Goal: Task Accomplishment & Management: Manage account settings

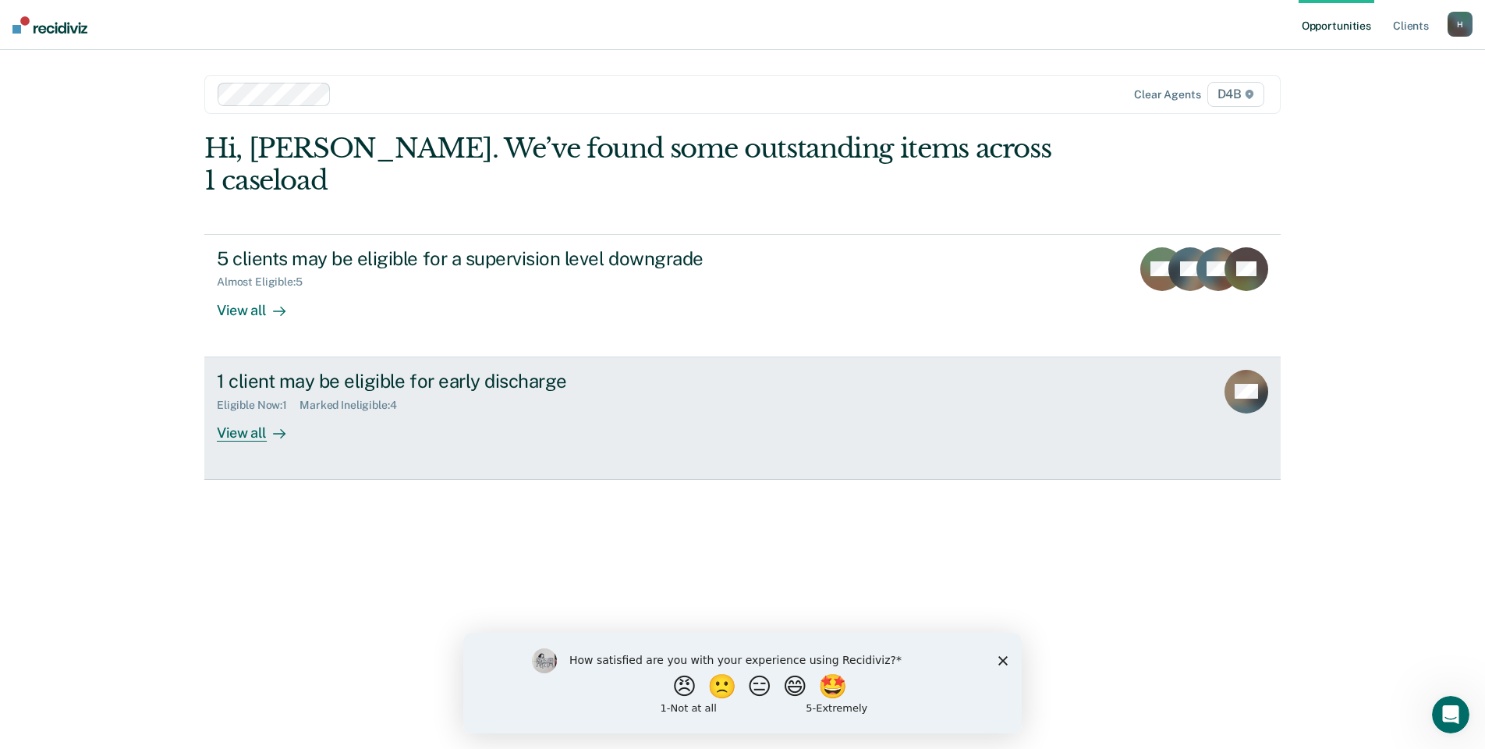
click at [265, 411] on div "View all" at bounding box center [260, 426] width 87 height 30
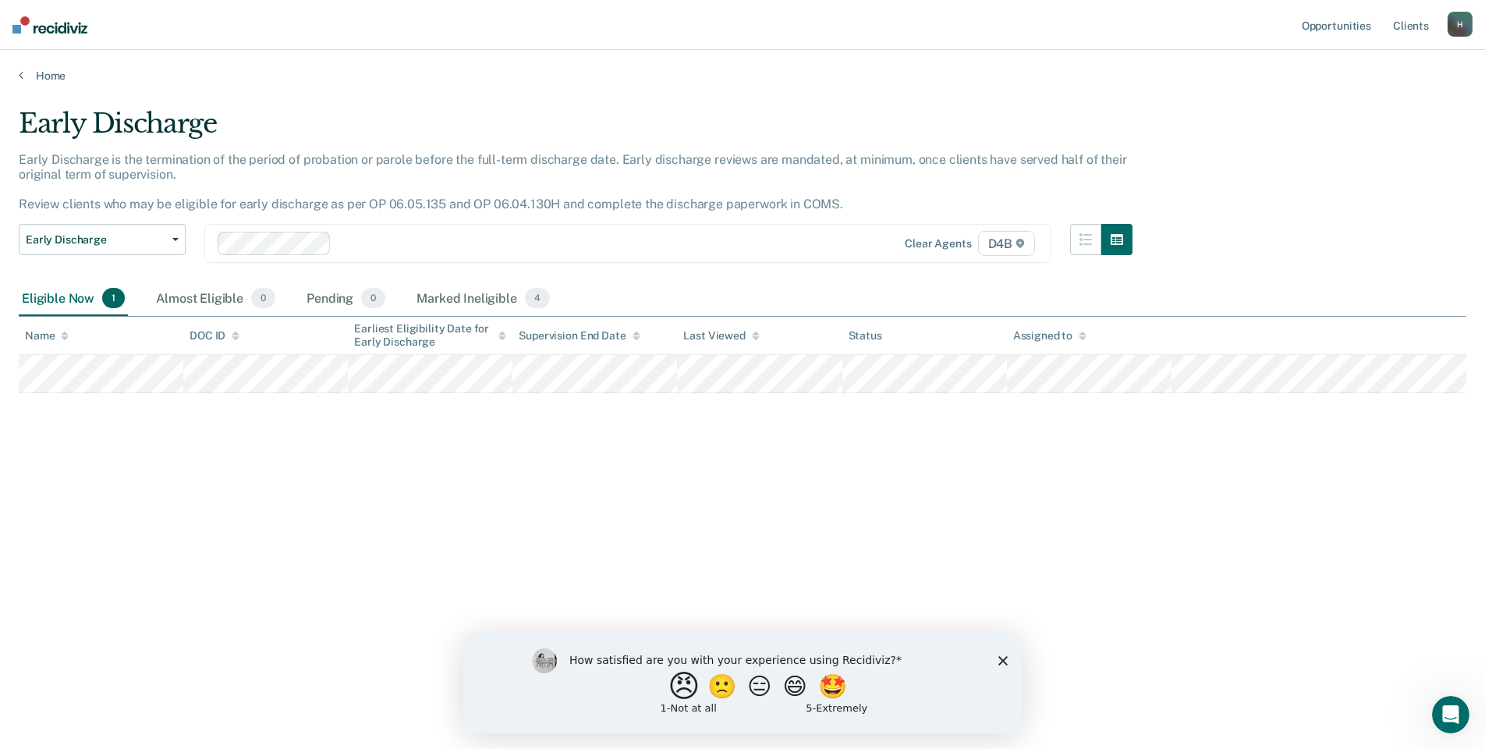
click at [676, 684] on button "😠" at bounding box center [686, 685] width 37 height 31
click at [1004, 667] on polygon "Close survey" at bounding box center [1002, 666] width 9 height 9
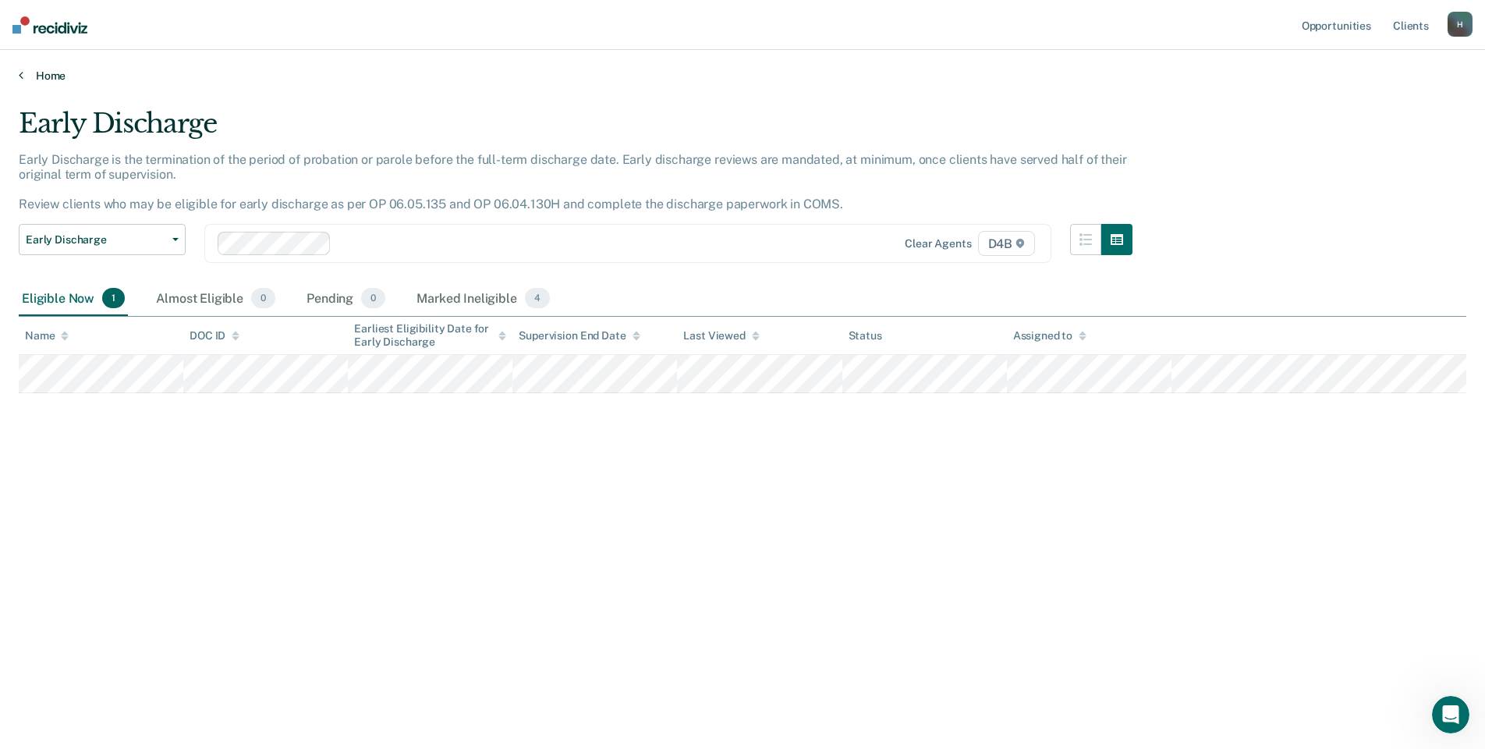
click at [54, 76] on link "Home" at bounding box center [743, 76] width 1448 height 14
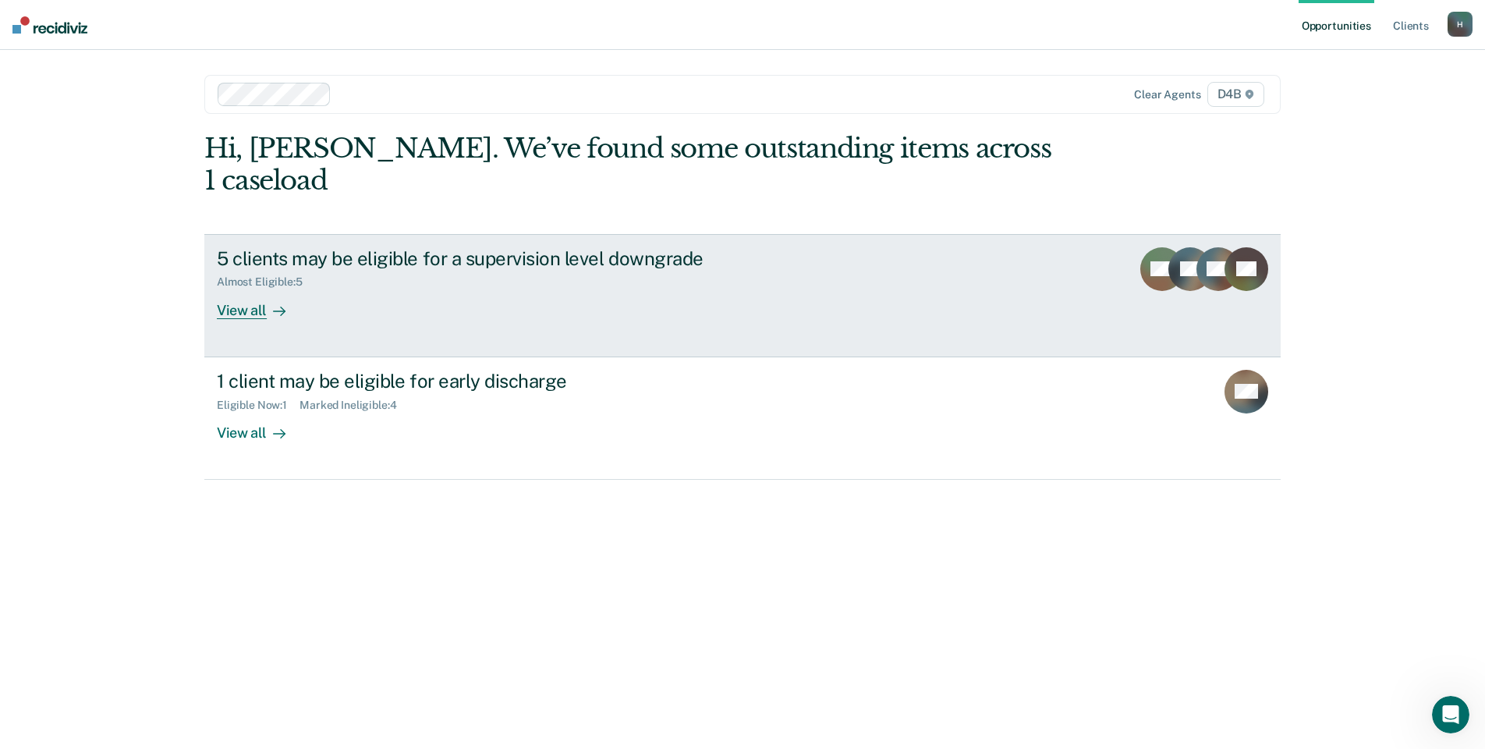
click at [264, 289] on div "View all" at bounding box center [260, 304] width 87 height 30
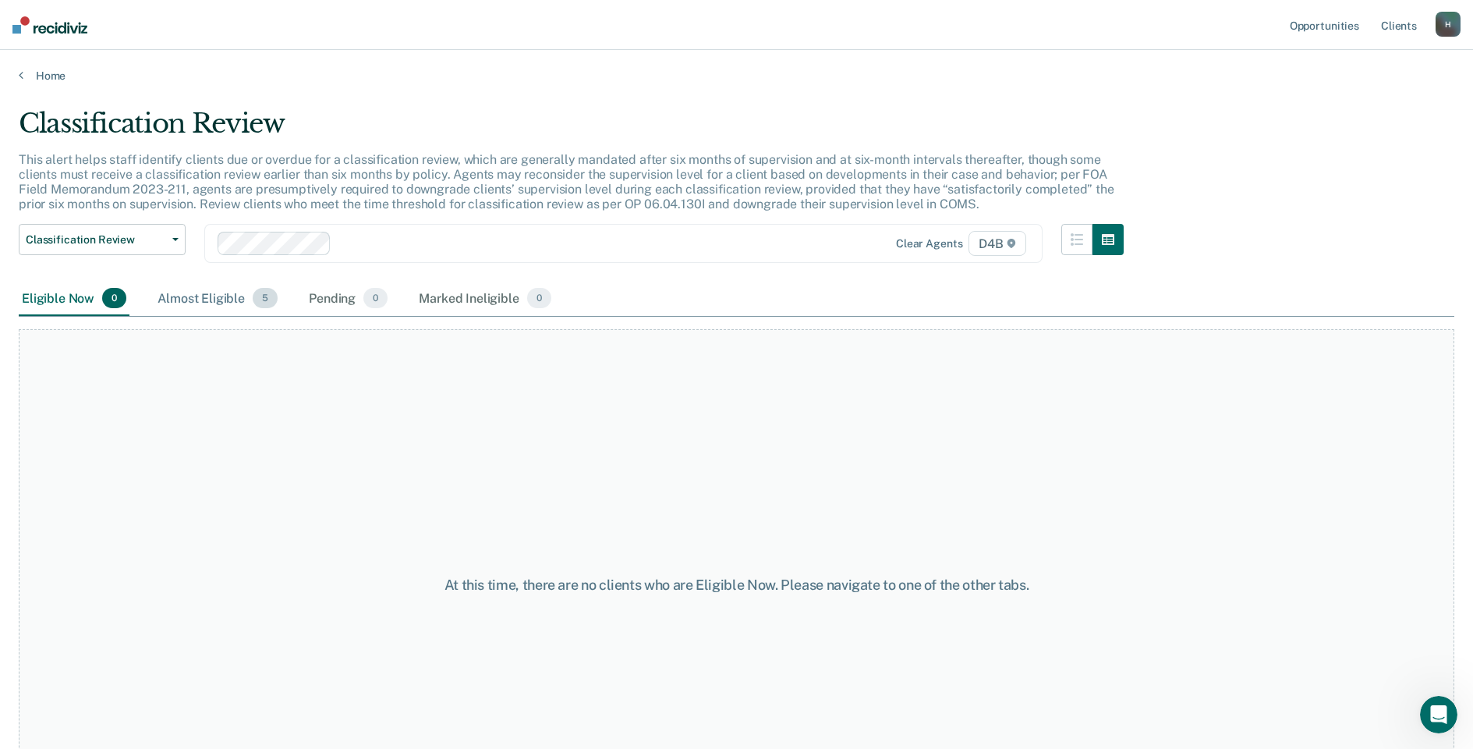
click at [214, 304] on div "Almost Eligible 5" at bounding box center [217, 299] width 126 height 34
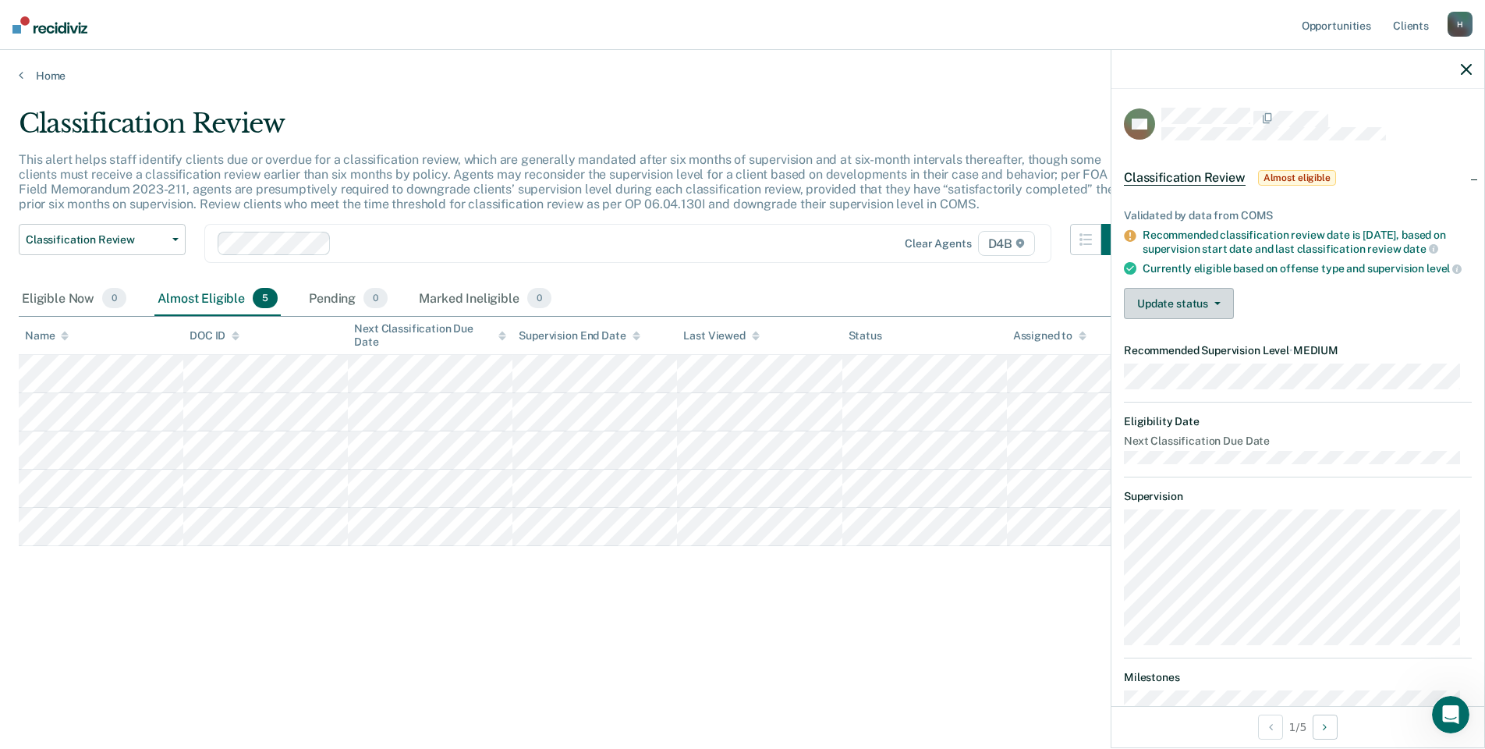
click at [1218, 310] on button "Update status" at bounding box center [1179, 303] width 110 height 31
click at [1211, 374] on button "Mark Ineligible" at bounding box center [1199, 365] width 151 height 25
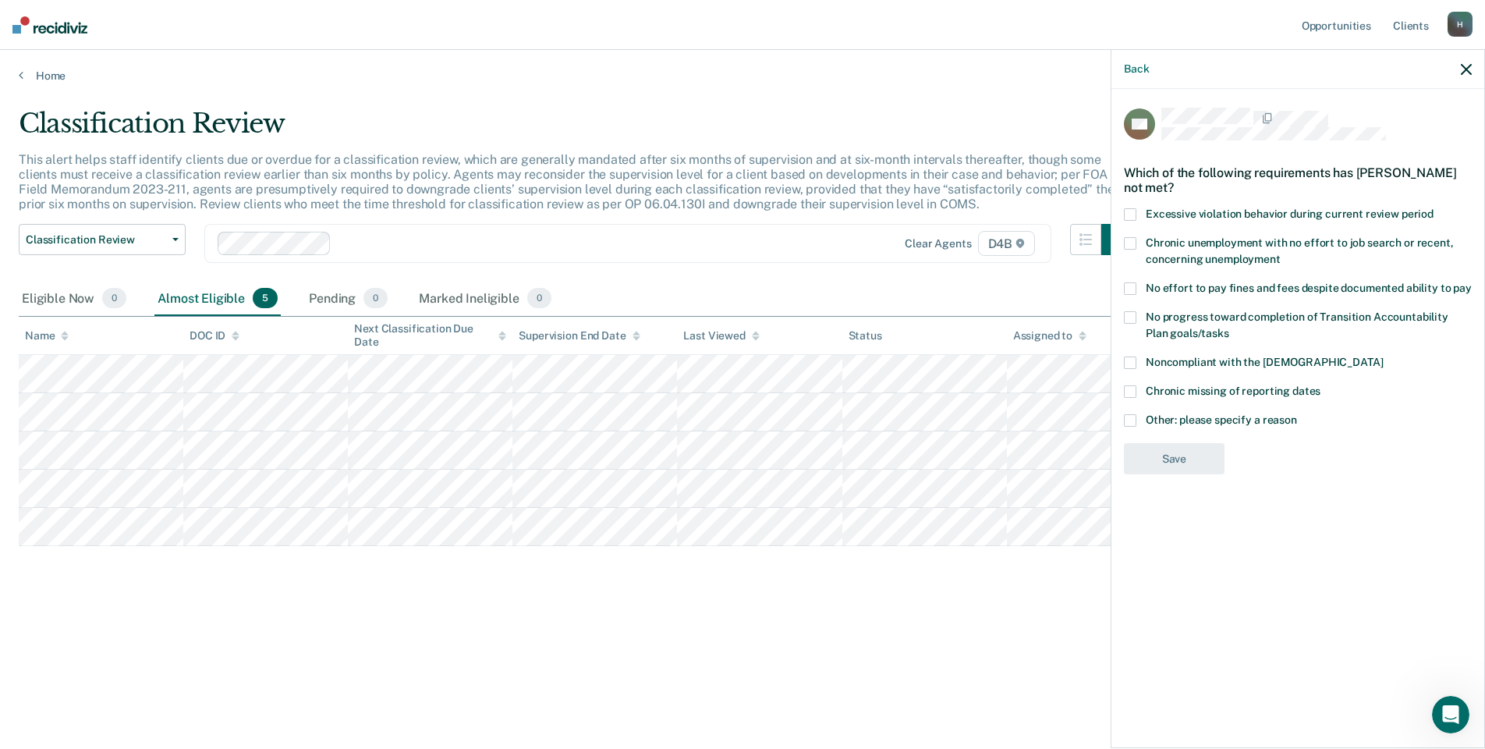
click at [1124, 414] on span at bounding box center [1130, 420] width 12 height 12
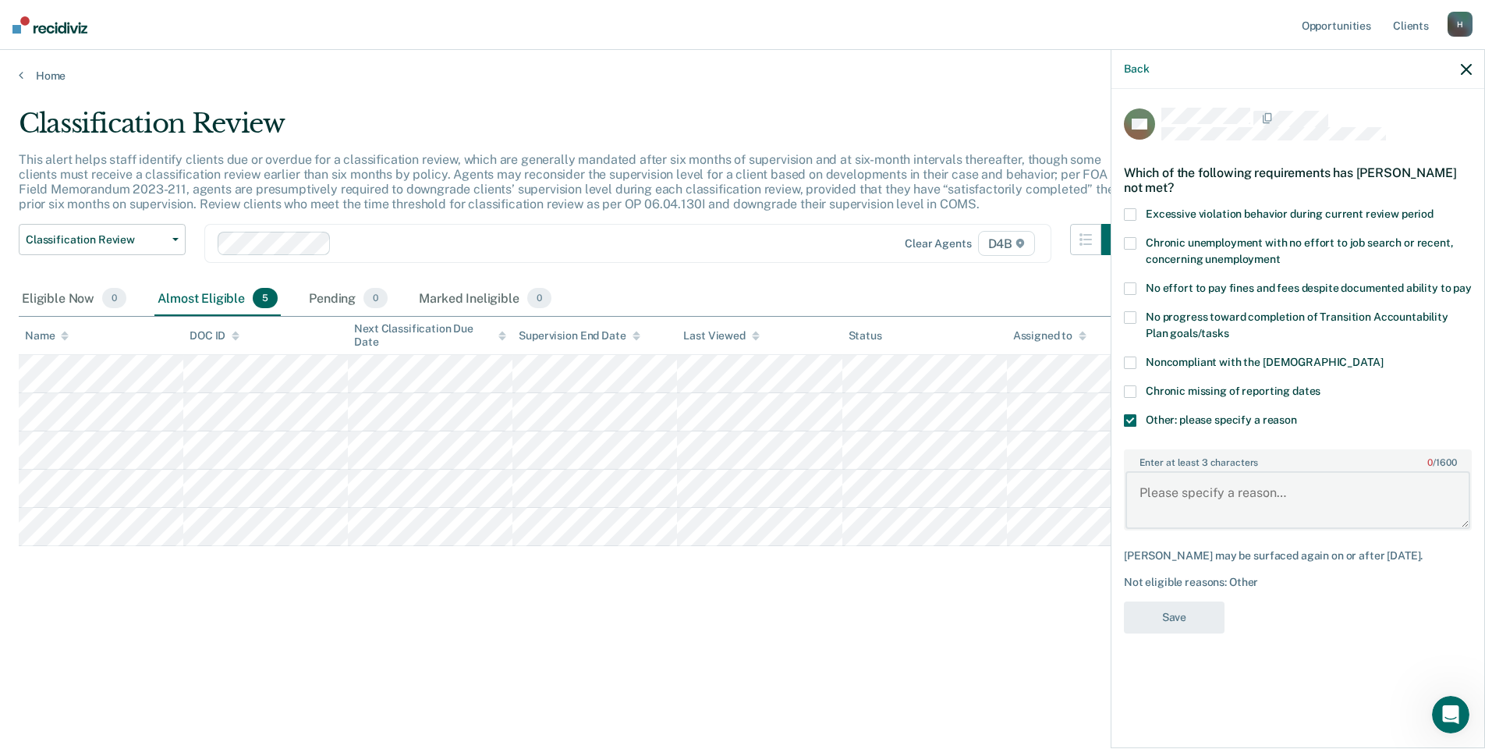
click at [1165, 484] on textarea "Enter at least 3 characters 0 / 1600" at bounding box center [1298, 500] width 345 height 58
drag, startPoint x: 1303, startPoint y: 494, endPoint x: 1111, endPoint y: 497, distance: 192.7
click at [1111, 497] on div "Back AW Which of the following requirements has [PERSON_NAME] not met? Excessiv…" at bounding box center [1298, 398] width 374 height 699
type textarea "Recovery Court participant."
click at [1183, 619] on button "Save" at bounding box center [1174, 617] width 101 height 32
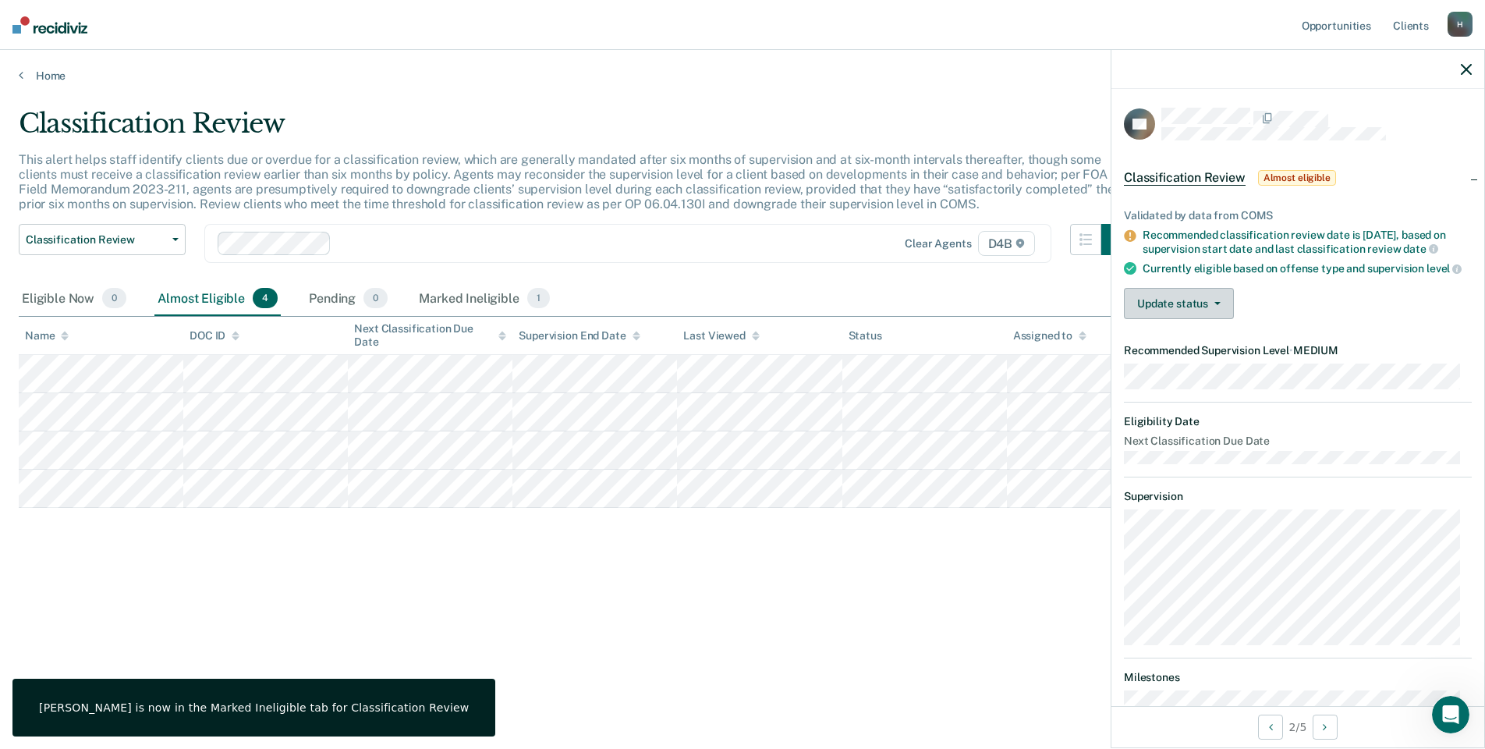
click at [1180, 310] on button "Update status" at bounding box center [1179, 303] width 110 height 31
click at [1165, 371] on button "Mark Ineligible" at bounding box center [1199, 365] width 151 height 25
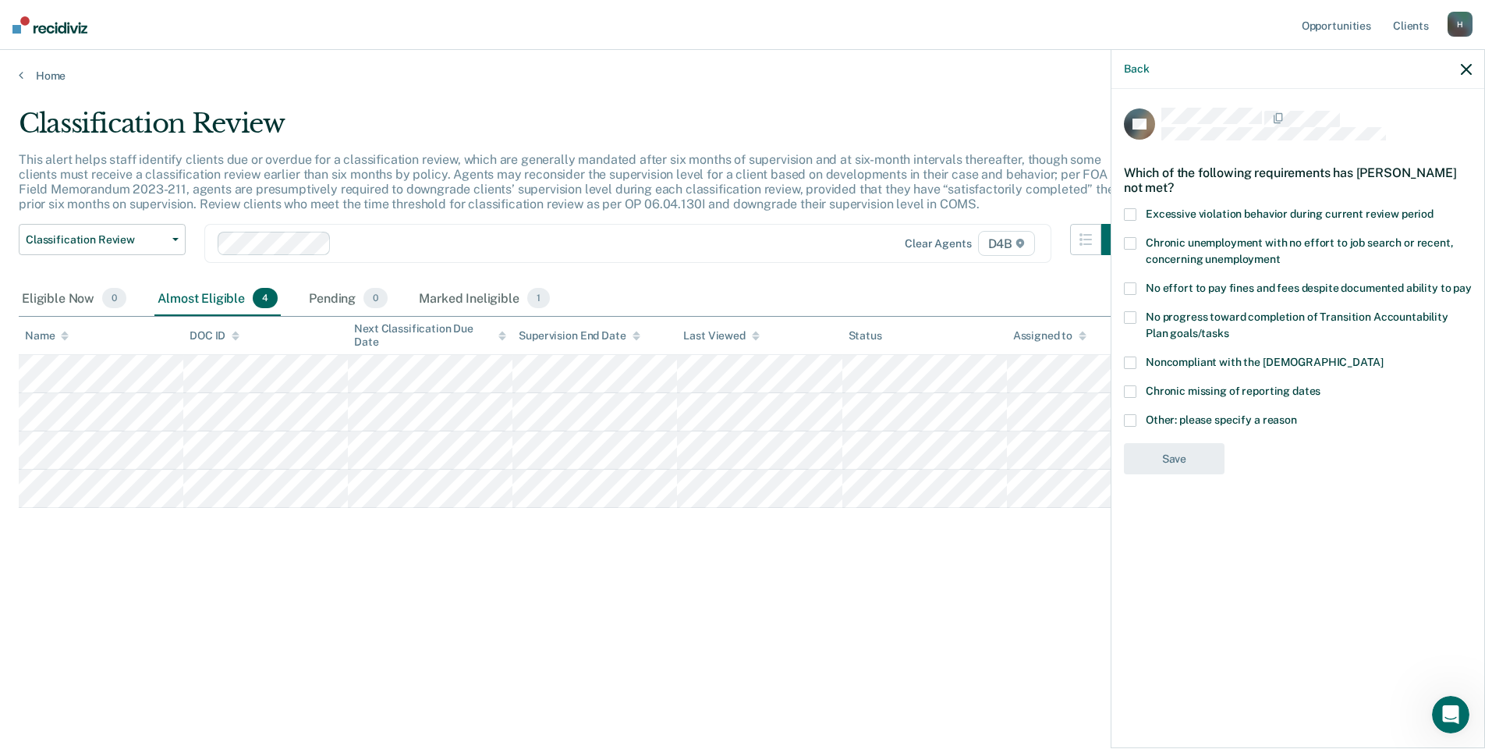
click at [1130, 410] on div "Chronic missing of reporting dates" at bounding box center [1298, 399] width 348 height 29
click at [1132, 414] on span at bounding box center [1130, 420] width 12 height 12
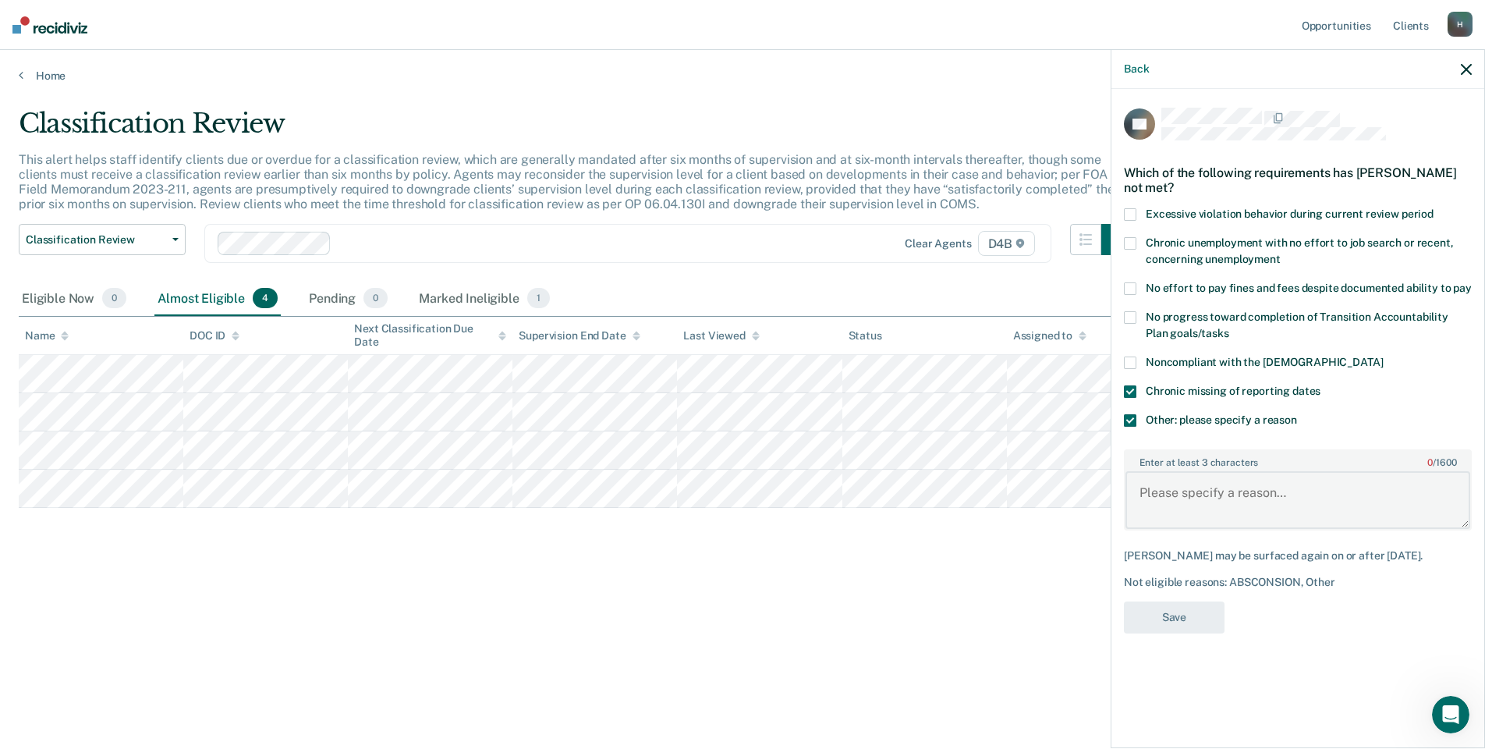
click at [1175, 487] on textarea "Enter at least 3 characters 0 / 1600" at bounding box center [1298, 500] width 345 height 58
paste textarea "Recovery Court participant."
type textarea "Recovery Court participant."
click at [1151, 612] on button "Save" at bounding box center [1174, 617] width 101 height 32
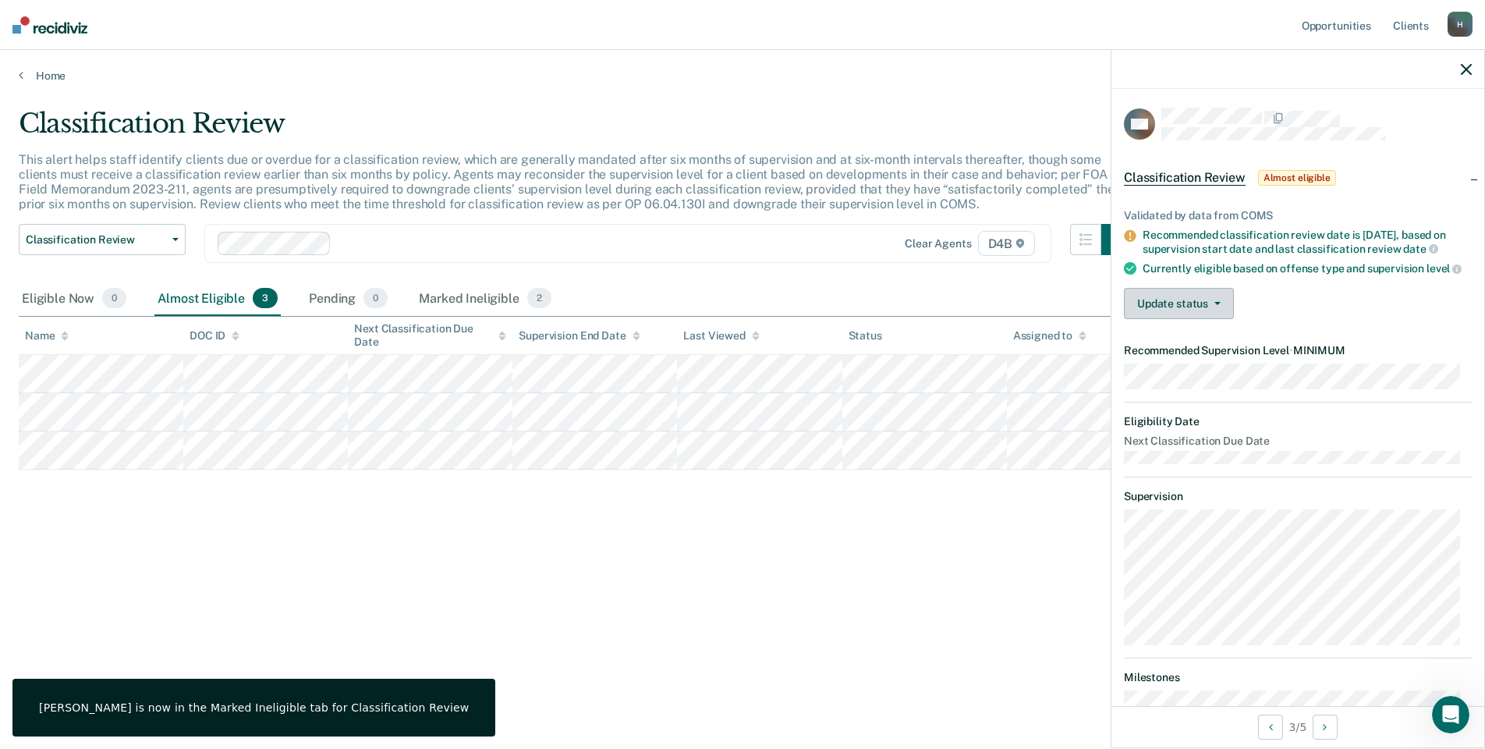
click at [1214, 305] on icon "button" at bounding box center [1217, 303] width 6 height 3
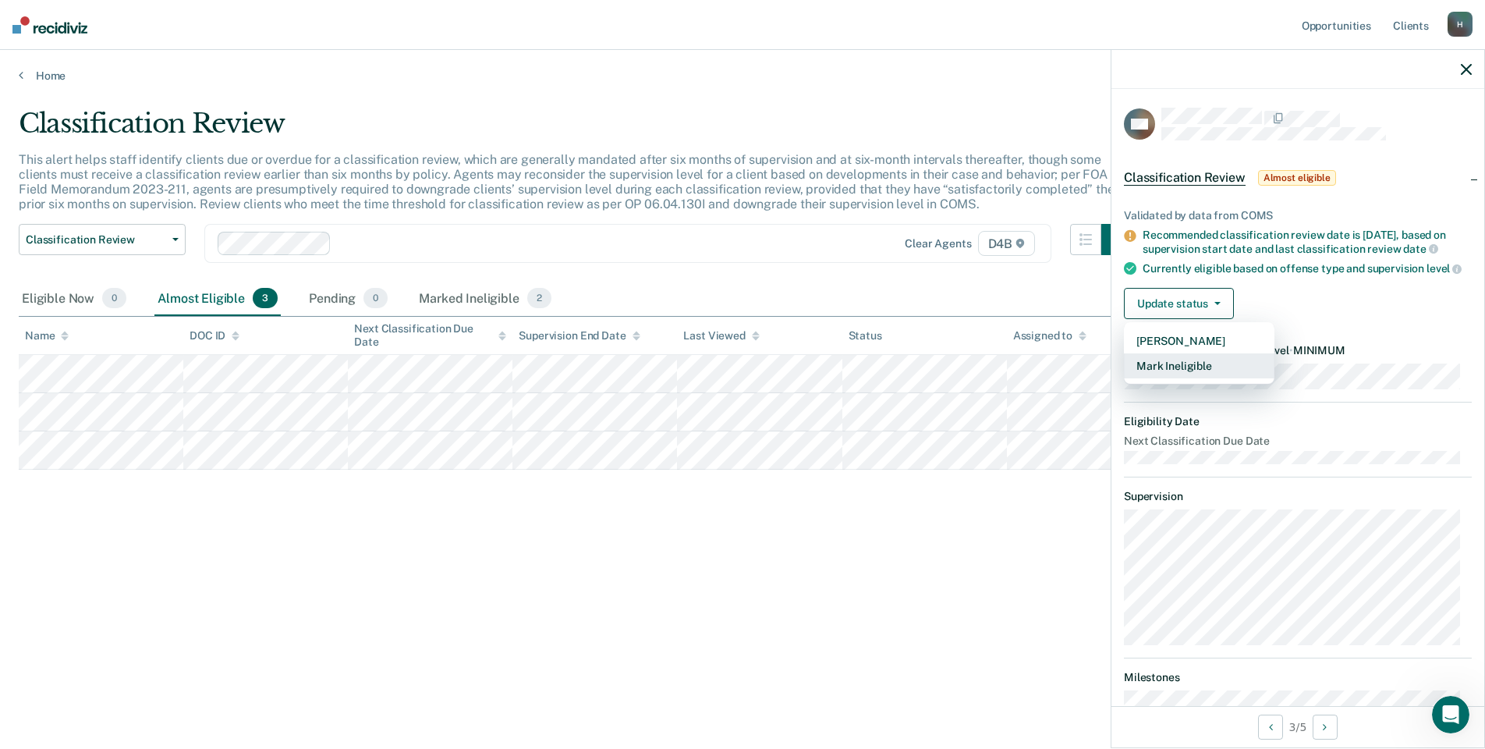
click at [1202, 378] on button "Mark Ineligible" at bounding box center [1199, 365] width 151 height 25
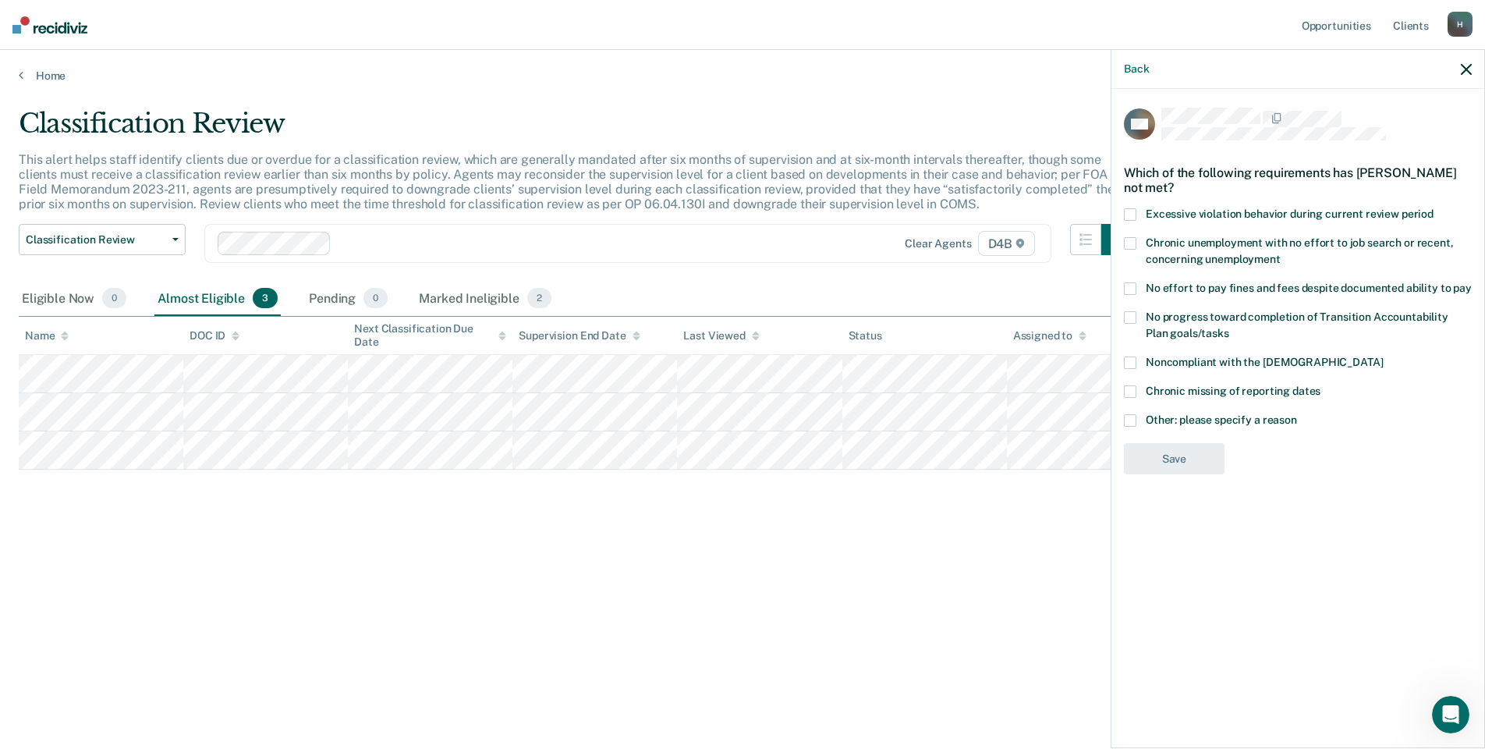
click at [1131, 423] on span at bounding box center [1130, 420] width 12 height 12
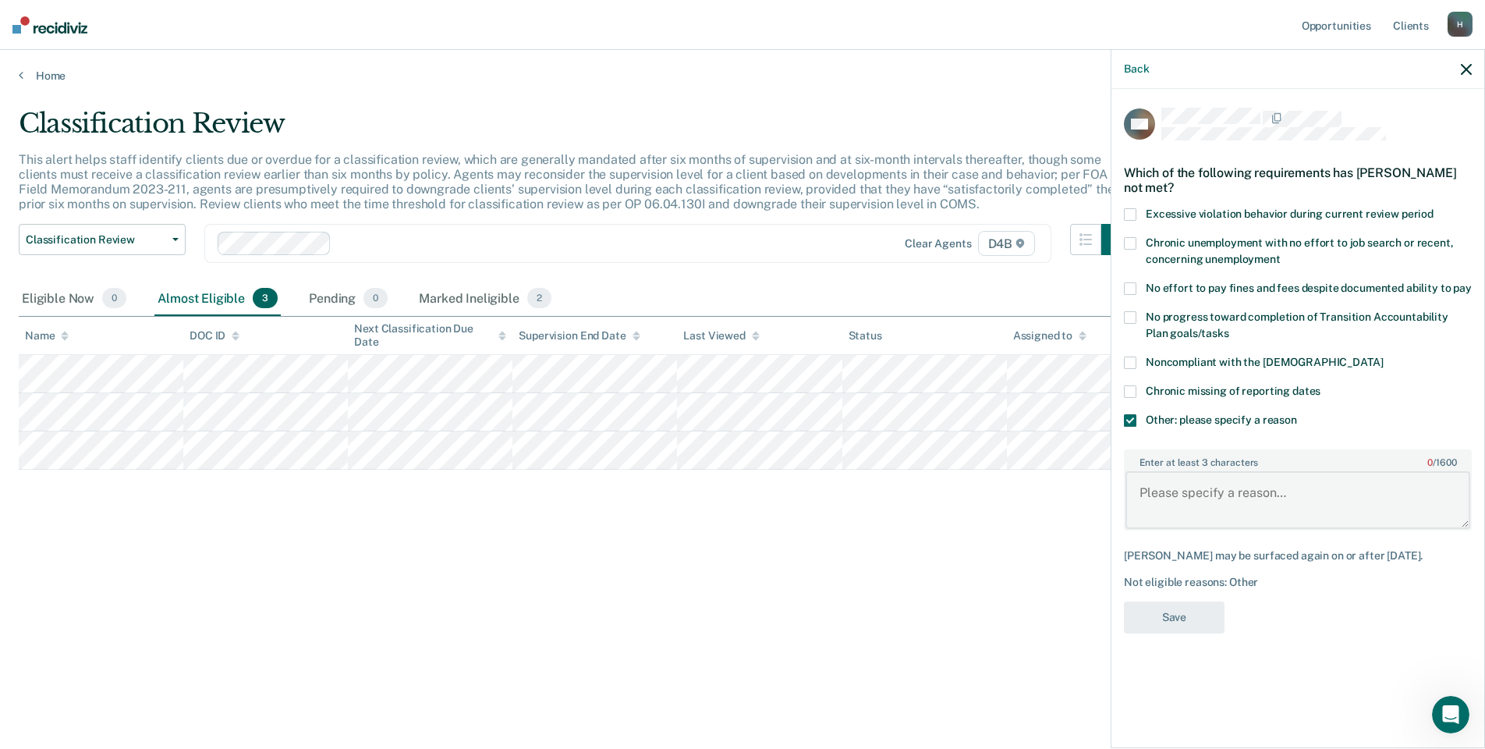
click at [1183, 477] on textarea "Enter at least 3 characters 0 / 1600" at bounding box center [1298, 500] width 345 height 58
paste textarea "Recovery Court participant."
type textarea "Recovery Court participant."
drag, startPoint x: 1177, startPoint y: 610, endPoint x: 1178, endPoint y: 544, distance: 65.5
click at [1177, 609] on button "Save" at bounding box center [1174, 617] width 101 height 32
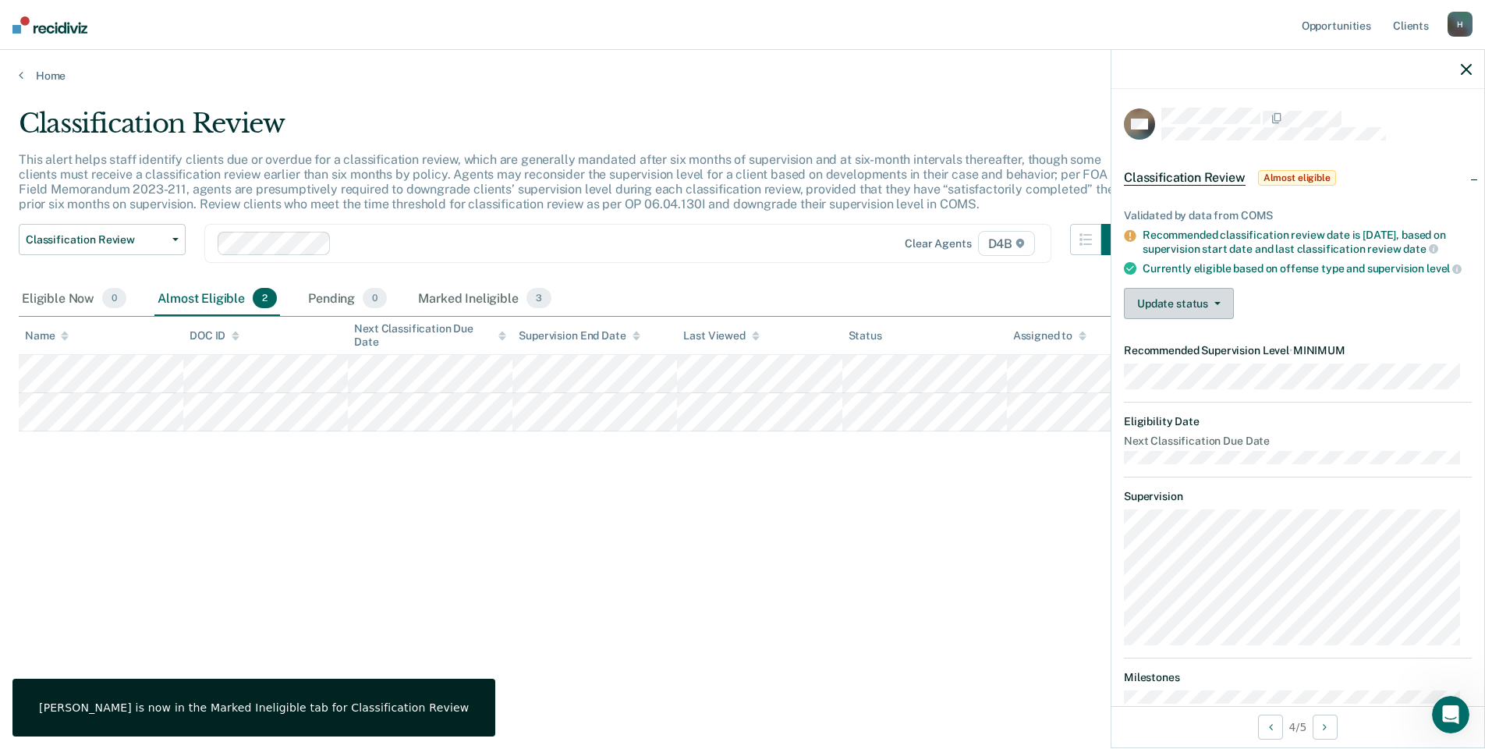
click at [1216, 305] on icon "button" at bounding box center [1217, 303] width 6 height 3
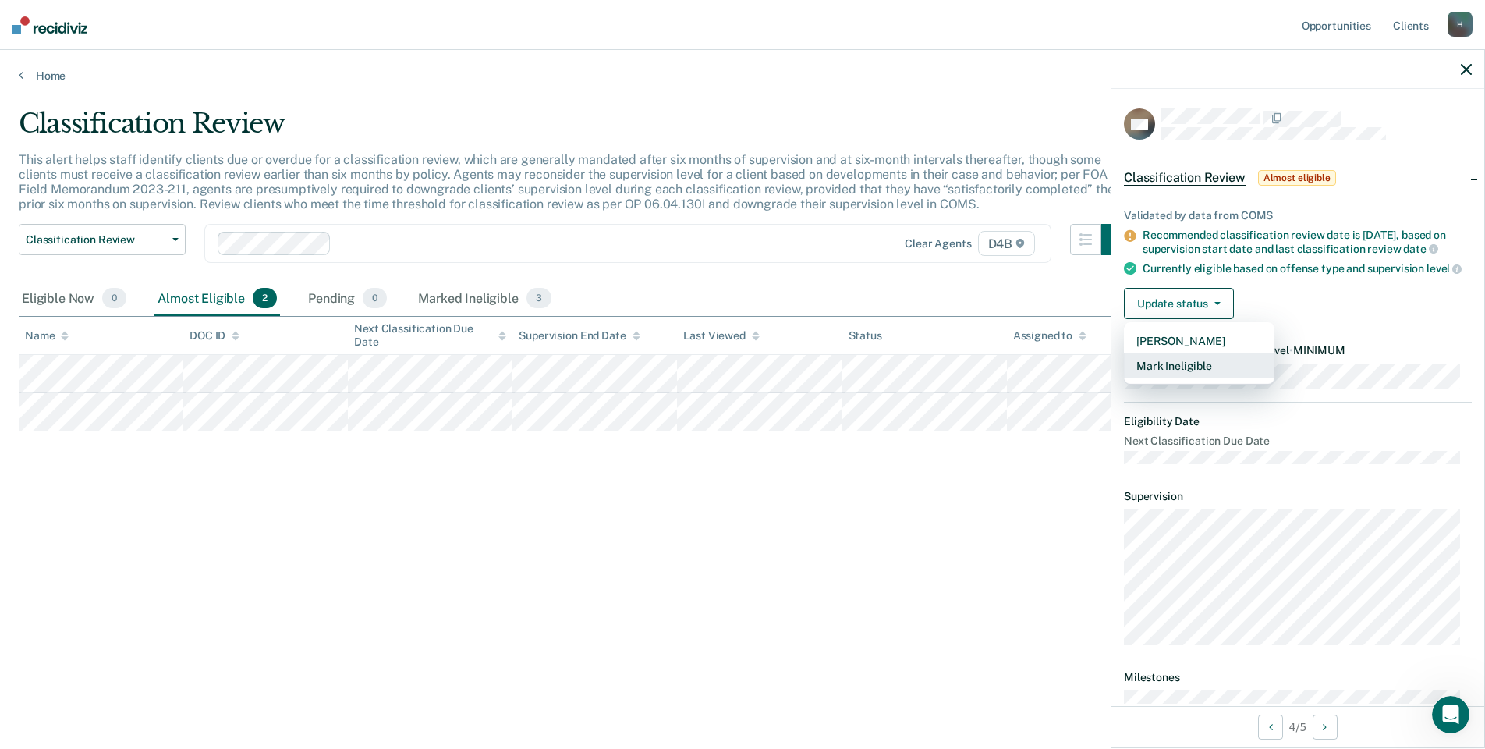
click at [1207, 374] on button "Mark Ineligible" at bounding box center [1199, 365] width 151 height 25
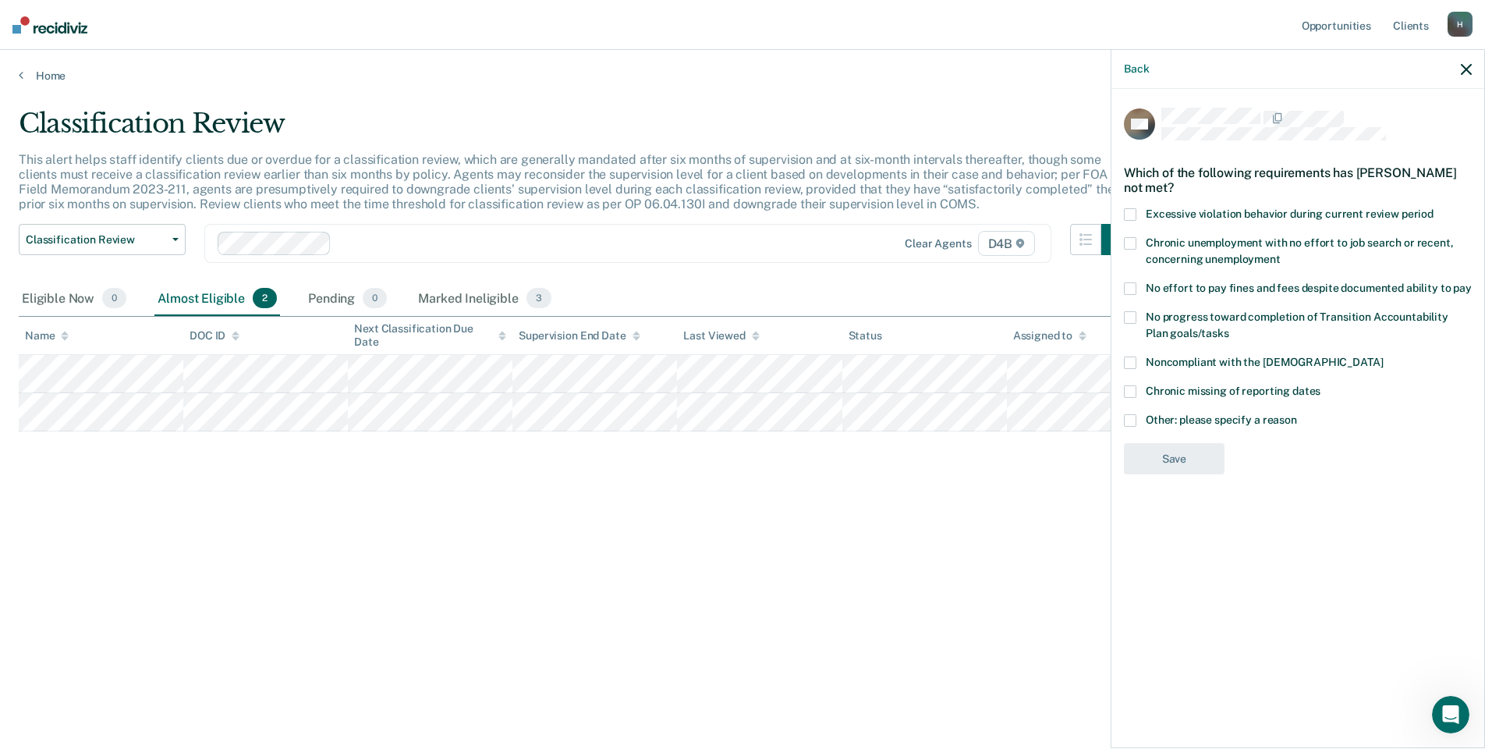
click at [1133, 416] on span at bounding box center [1130, 420] width 12 height 12
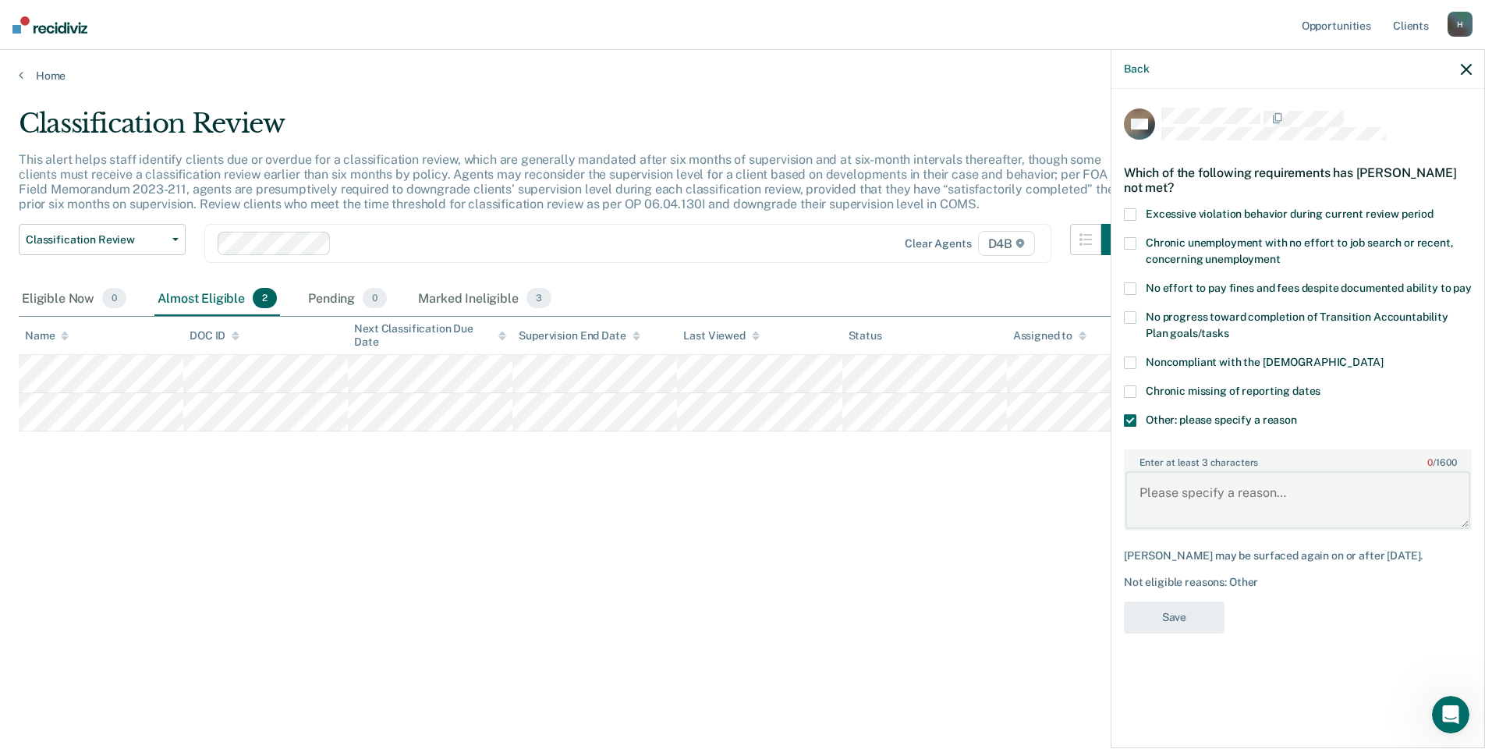
click at [1171, 473] on textarea "Enter at least 3 characters 0 / 1600" at bounding box center [1298, 500] width 345 height 58
paste textarea "Recovery Court participant."
type textarea "Recovery Court participant."
click at [1178, 612] on button "Save" at bounding box center [1174, 617] width 101 height 32
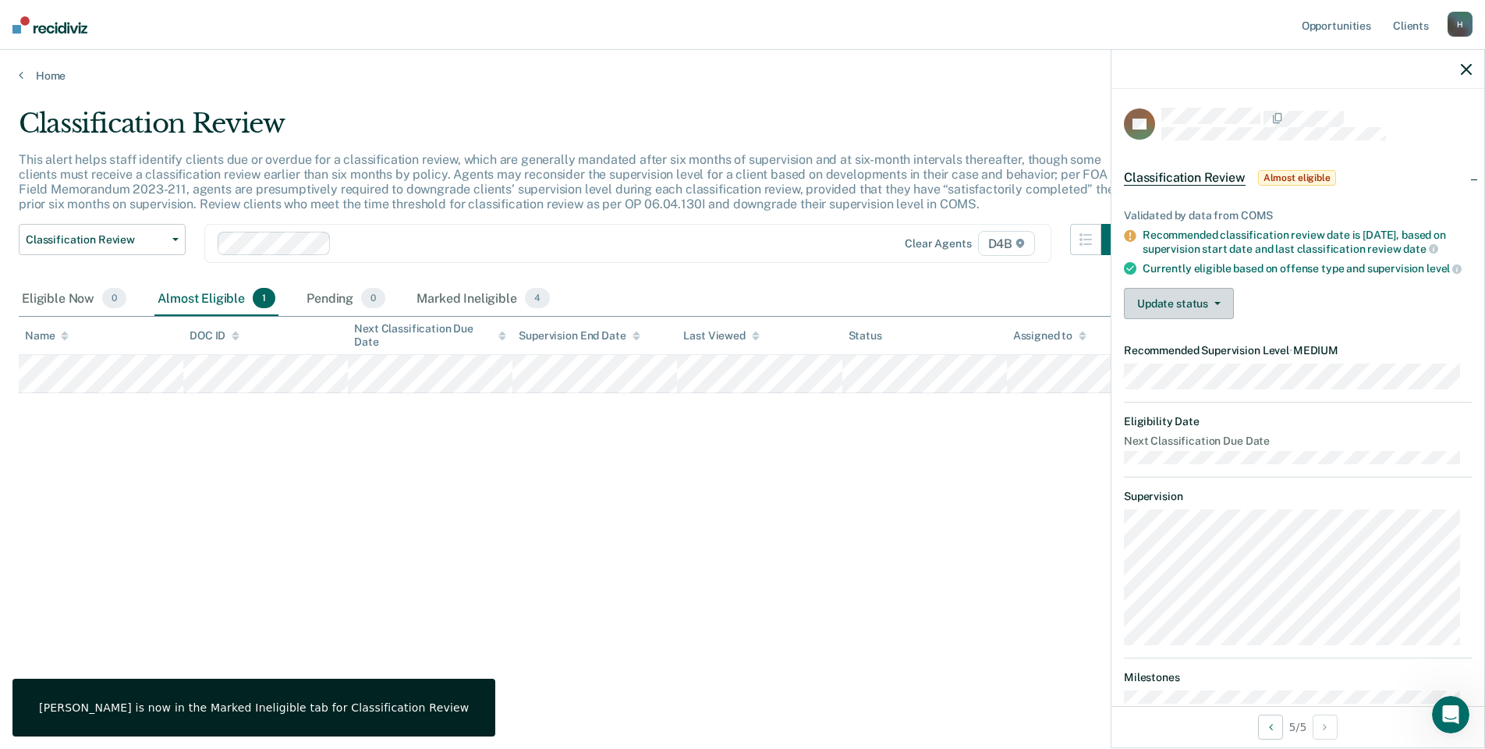
click at [1212, 317] on button "Update status" at bounding box center [1179, 303] width 110 height 31
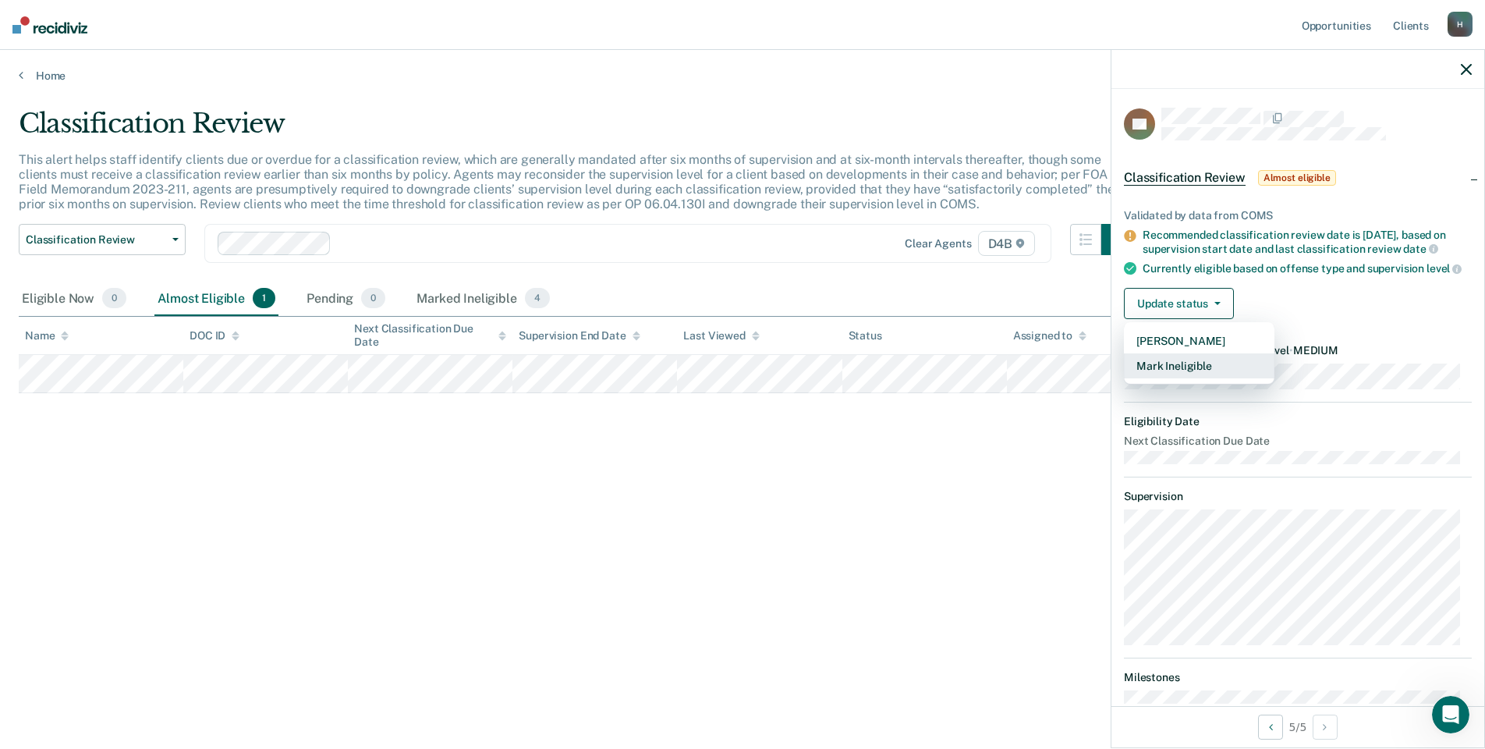
click at [1201, 378] on button "Mark Ineligible" at bounding box center [1199, 365] width 151 height 25
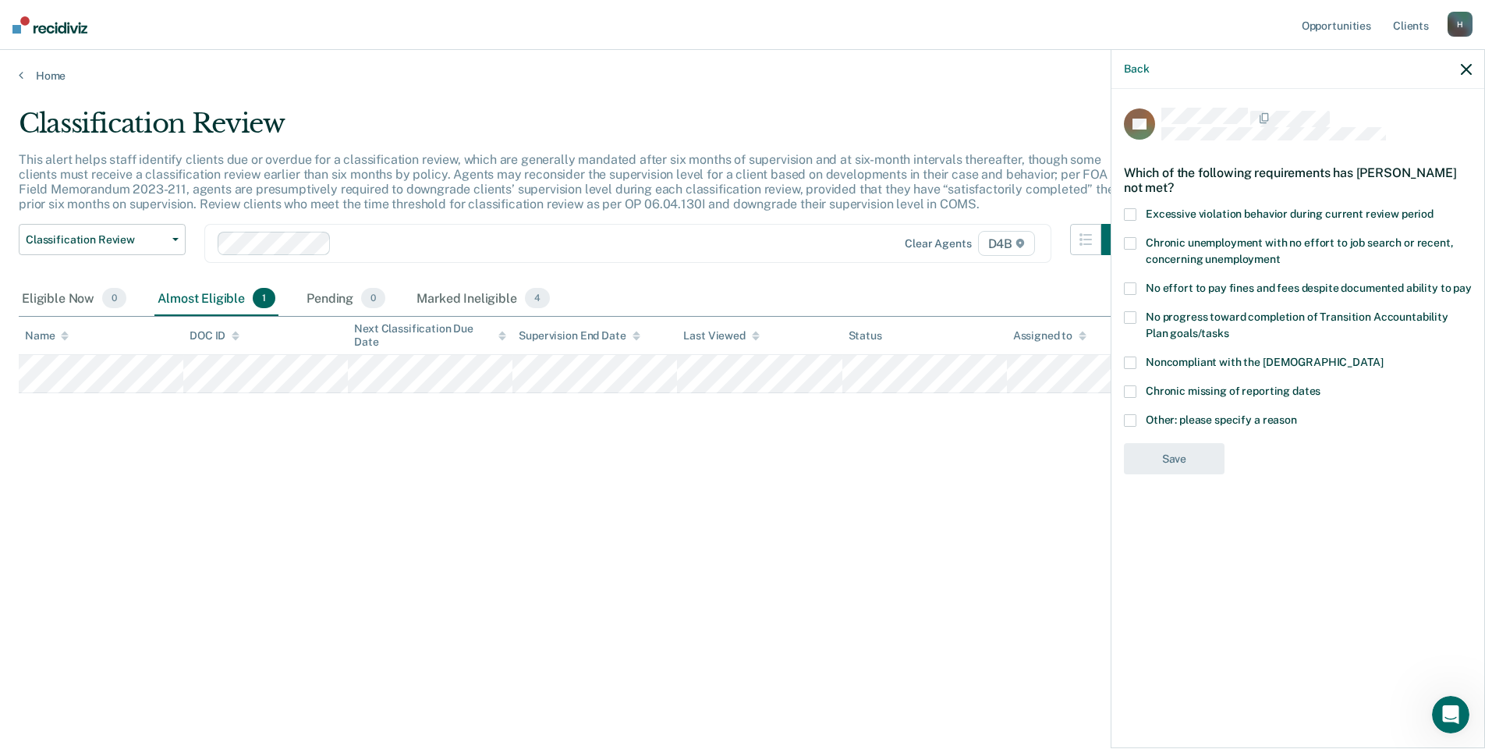
click at [1135, 417] on span at bounding box center [1130, 420] width 12 height 12
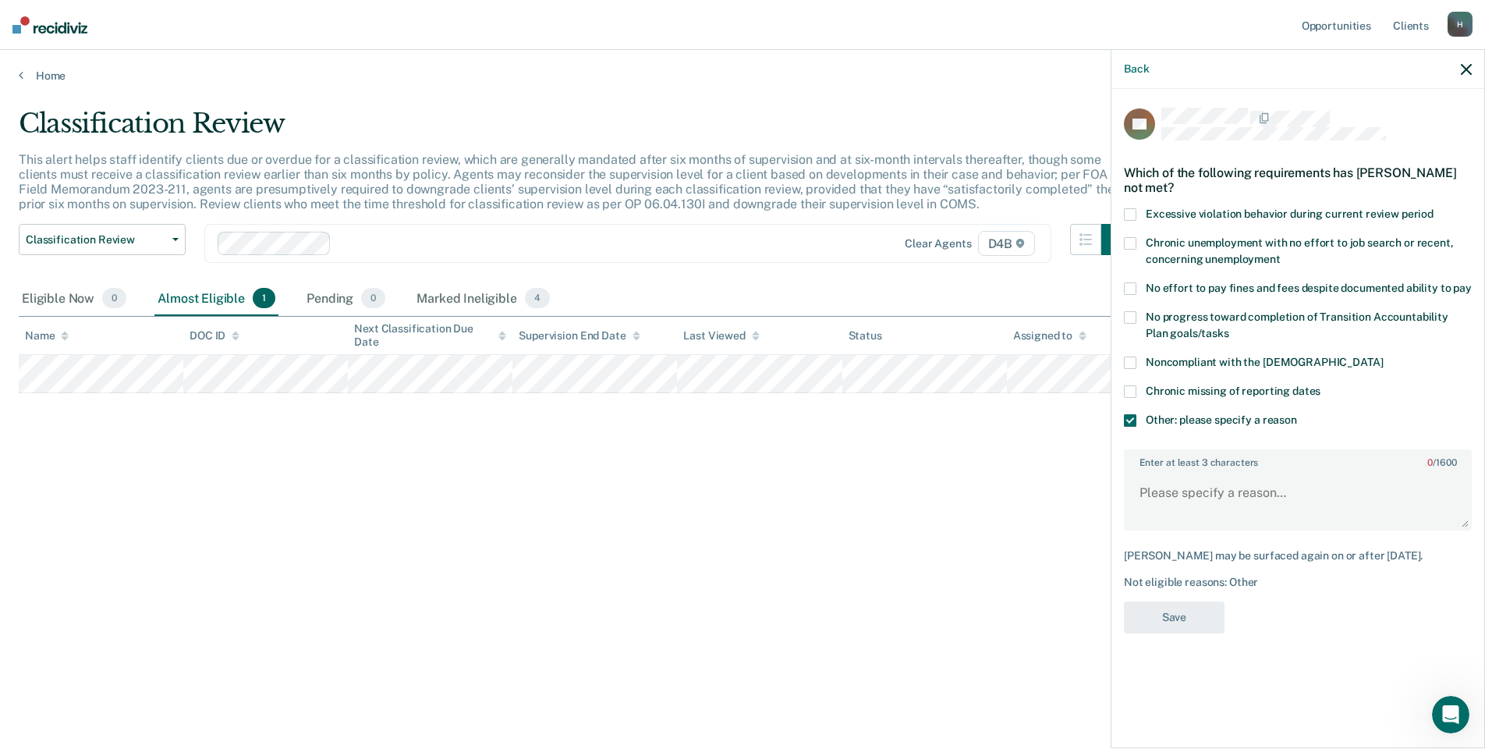
click at [1159, 453] on label "Enter at least 3 characters 0 / 1600" at bounding box center [1298, 459] width 345 height 17
click at [1159, 471] on textarea "Enter at least 3 characters 0 / 1600" at bounding box center [1298, 500] width 345 height 58
paste textarea "Recovery Court participant."
type textarea "Recovery Court participant."
click at [1178, 614] on button "Save" at bounding box center [1174, 617] width 101 height 32
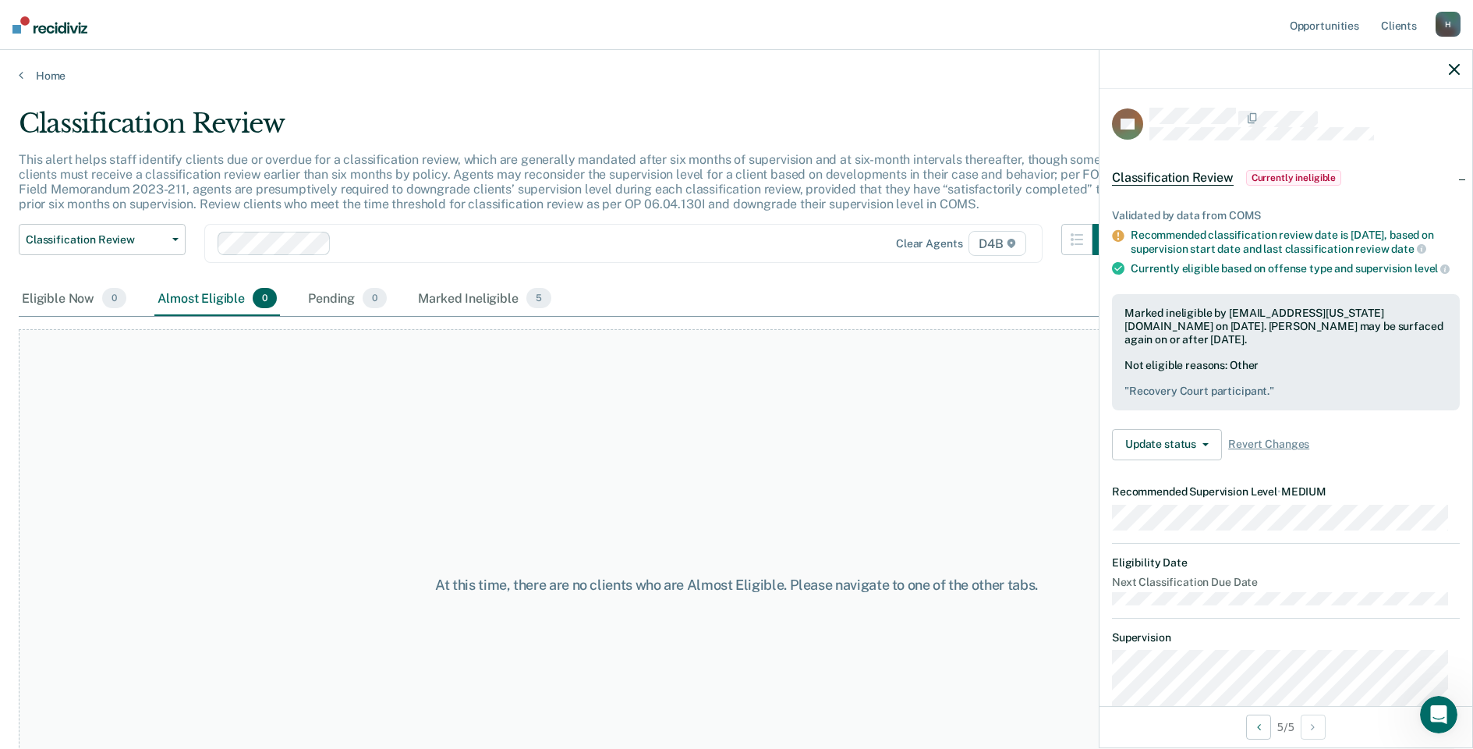
click at [1452, 69] on icon "button" at bounding box center [1454, 69] width 11 height 11
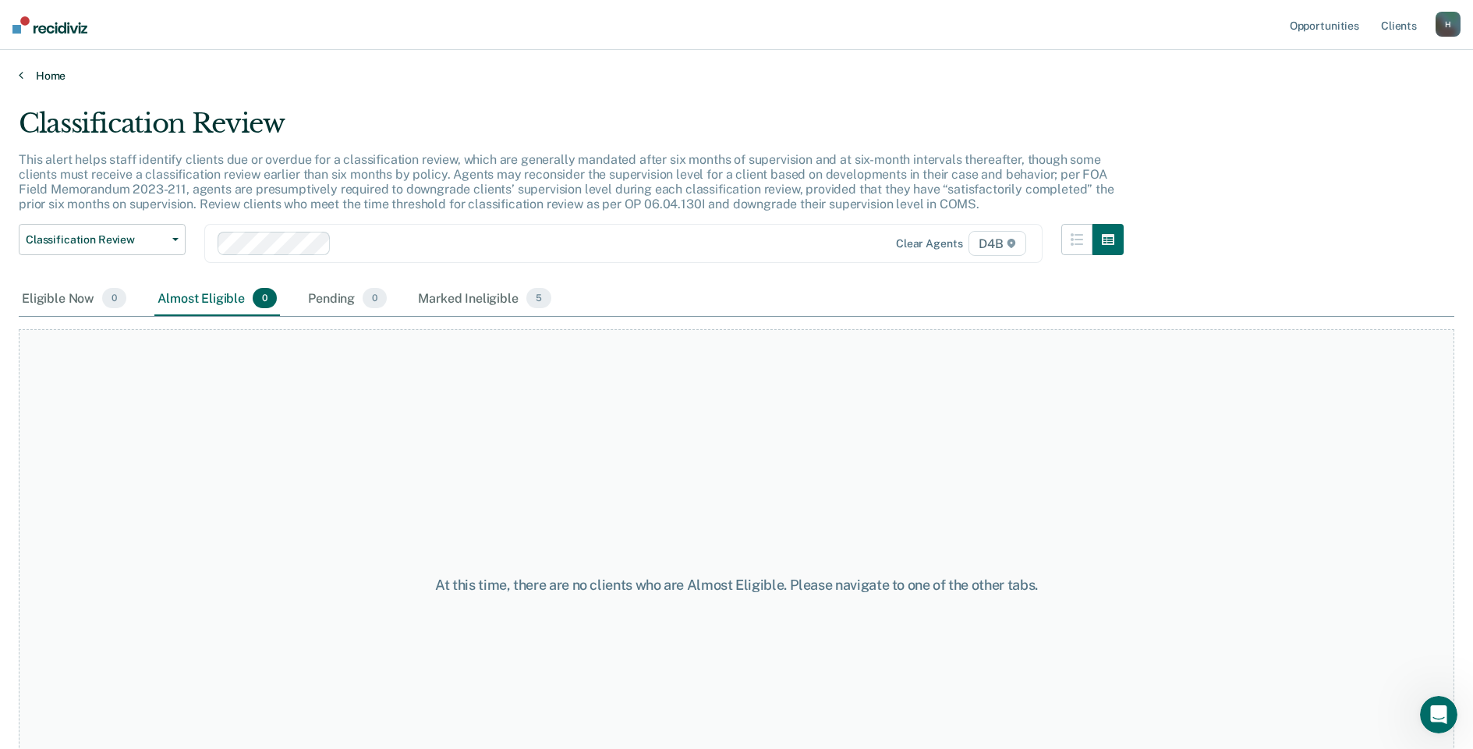
click at [48, 74] on link "Home" at bounding box center [737, 76] width 1436 height 14
